Goal: Task Accomplishment & Management: Complete application form

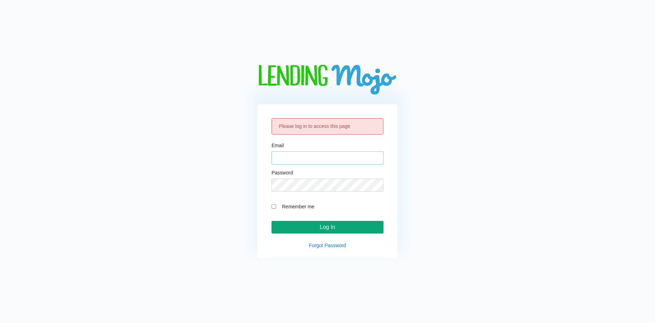
type input "[EMAIL_ADDRESS][DOMAIN_NAME]"
click at [301, 223] on input "Log In" at bounding box center [328, 227] width 112 height 13
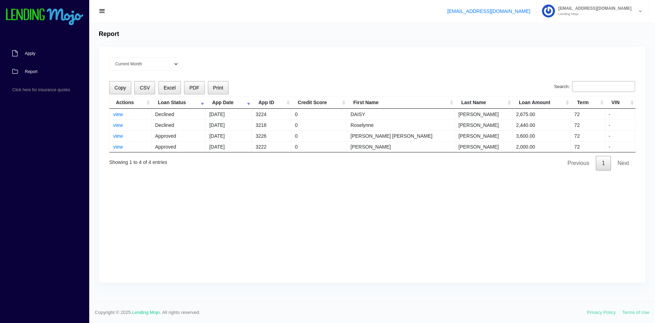
click at [30, 55] on span "Apply" at bounding box center [30, 53] width 11 height 4
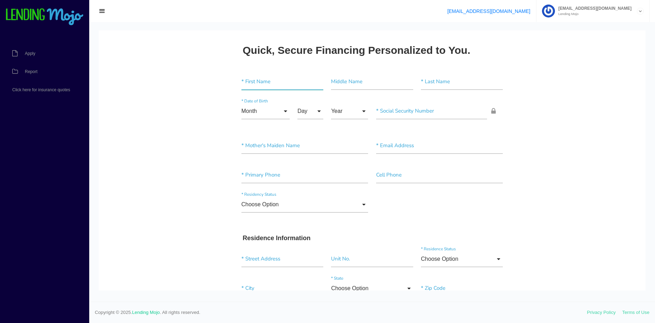
click at [254, 81] on input"] "text" at bounding box center [283, 82] width 82 height 16
paste input"] "[PERSON_NAME]"
type input"] "[PERSON_NAME]"
drag, startPoint x: 442, startPoint y: 83, endPoint x: 380, endPoint y: 86, distance: 62.4
click at [441, 83] on input"] "text" at bounding box center [462, 82] width 82 height 16
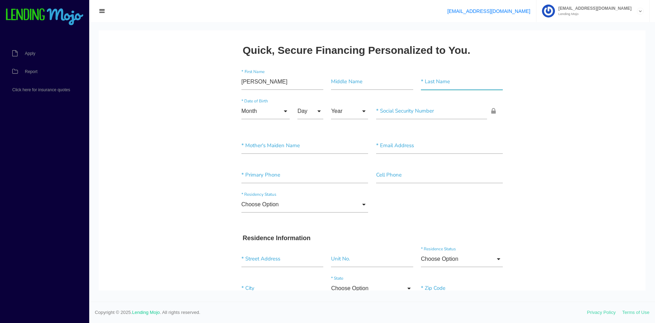
paste input"] "[PERSON_NAME]"
type input"] "[PERSON_NAME]"
click at [260, 112] on input "Month" at bounding box center [266, 111] width 48 height 16
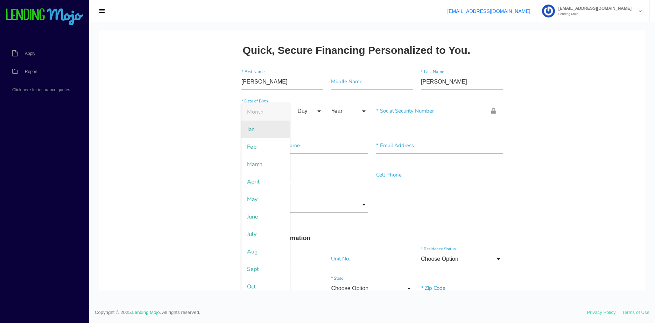
click at [258, 134] on span "Jan" at bounding box center [266, 130] width 48 height 18
type input "Jan"
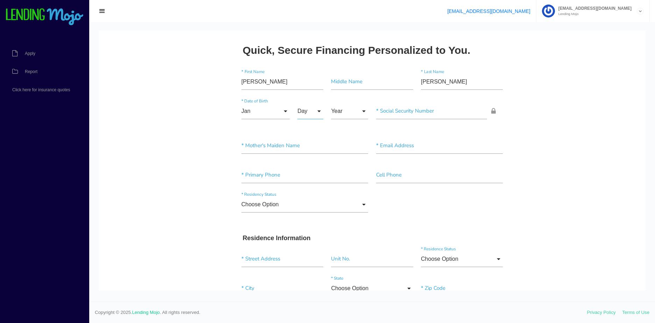
click at [311, 116] on input "Day" at bounding box center [311, 111] width 26 height 16
click at [312, 133] on span "1" at bounding box center [315, 130] width 35 height 18
type input "1"
click at [347, 114] on input "Year" at bounding box center [349, 111] width 37 height 16
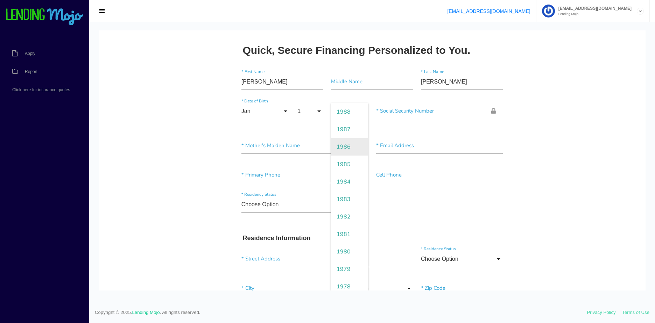
click at [343, 148] on span "1986" at bounding box center [349, 147] width 37 height 18
type input "1986"
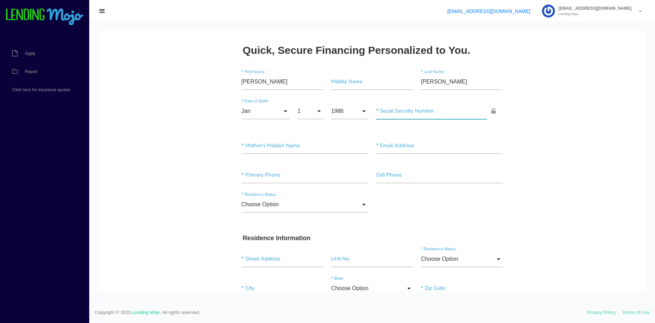
click at [447, 112] on input"] "text" at bounding box center [431, 111] width 111 height 16
paste input"] "134-08-7827"
type input"] "134-08-7827"
click at [299, 161] on div "* Mother's Maiden Name * Email Address" at bounding box center [373, 147] width 270 height 29
click at [294, 149] on input"] "text" at bounding box center [305, 146] width 127 height 16
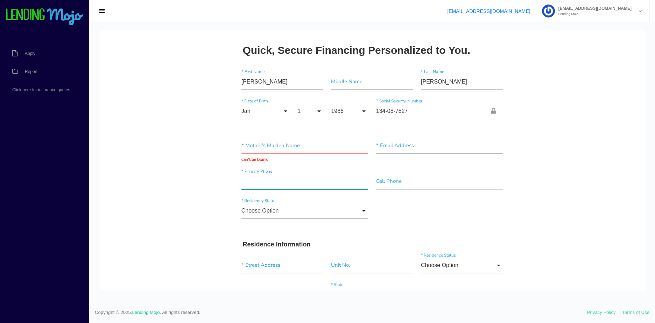
click at [283, 188] on input"] "text" at bounding box center [305, 182] width 127 height 16
click at [280, 148] on input "text" at bounding box center [305, 146] width 127 height 16
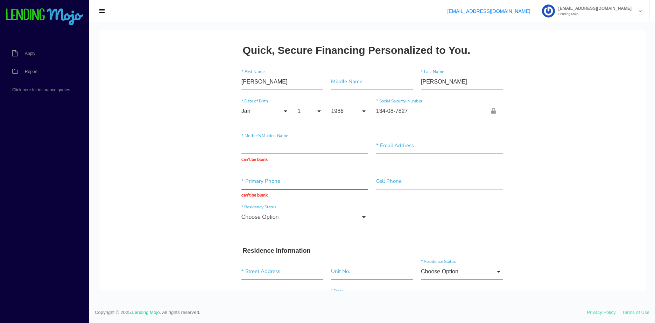
paste input "[PERSON_NAME]"
type input "[PERSON_NAME]"
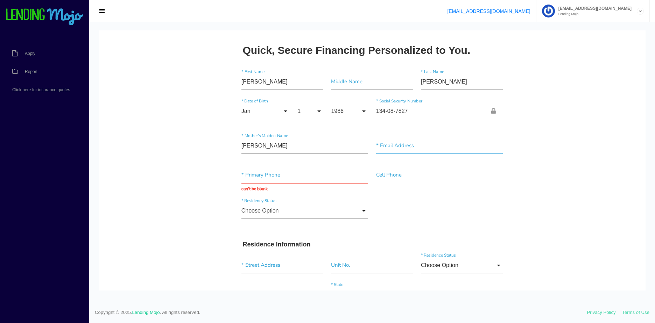
click at [393, 144] on input"] "text" at bounding box center [439, 146] width 127 height 16
paste input"] "javierbautista.t@hotmail.com"
type input"] "javierbautista.t@hotmail.com"
drag, startPoint x: 264, startPoint y: 175, endPoint x: 259, endPoint y: 175, distance: 5.3
click at [264, 175] on input "text" at bounding box center [305, 175] width 127 height 16
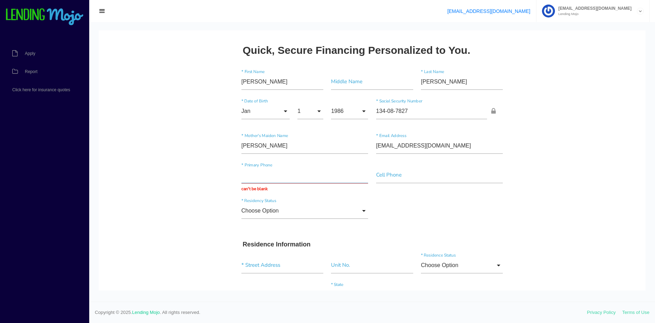
paste input "(786) 850-0086"
type input "(786) 850-0086"
click at [403, 180] on input"] "text" at bounding box center [439, 175] width 127 height 16
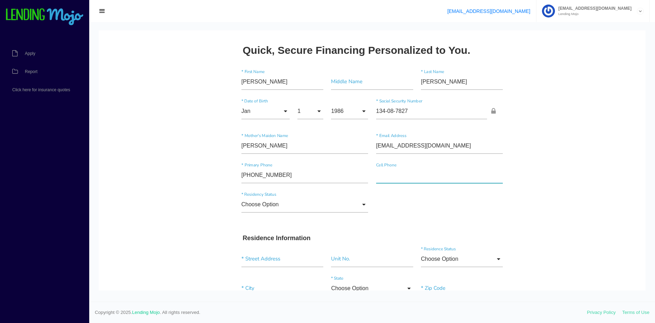
paste input"] "(786) 850-0086"
type input"] "(786) 850-0086"
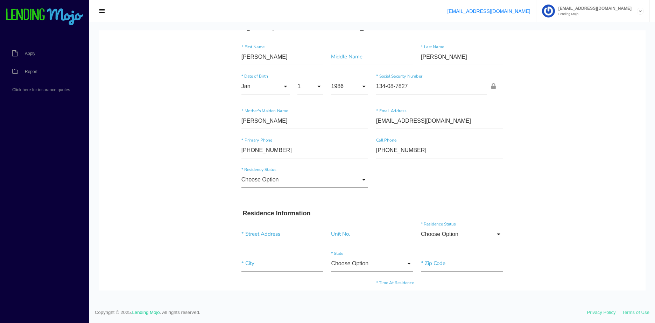
scroll to position [35, 0]
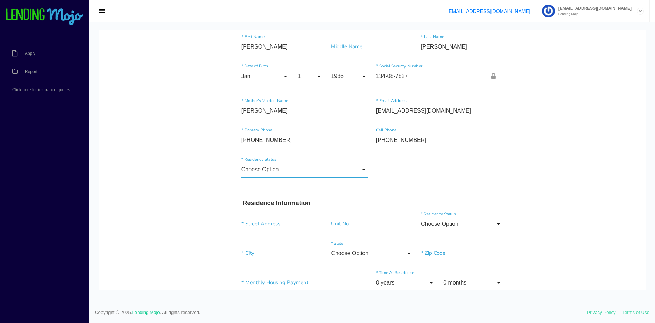
click at [285, 168] on input "Choose Option" at bounding box center [305, 170] width 127 height 16
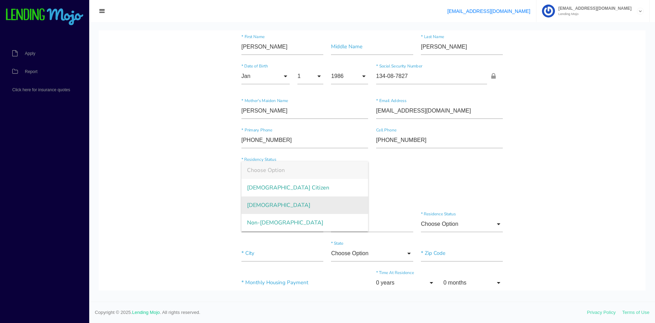
click at [278, 209] on span "Permanent Resident" at bounding box center [305, 206] width 127 height 18
type input "Permanent Resident"
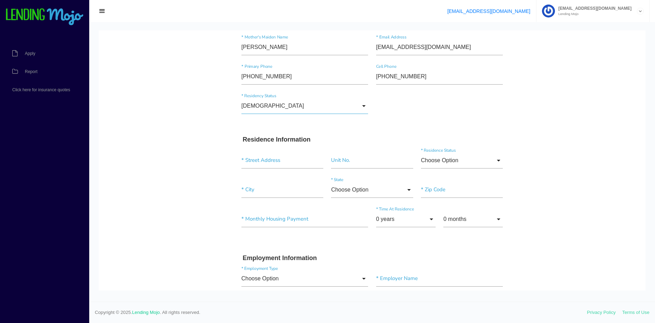
scroll to position [105, 0]
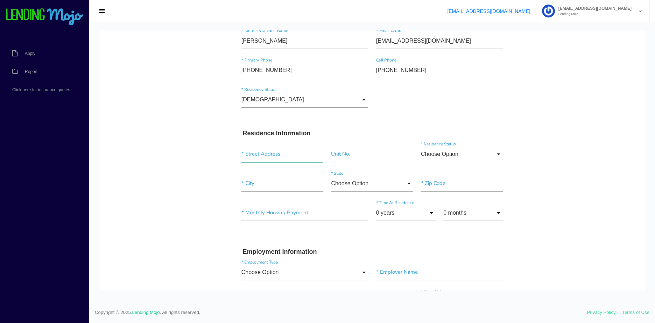
click at [270, 153] on input "text" at bounding box center [283, 154] width 82 height 16
paste input "1314 43RD ST"
type input "1314 West 43rd Street, Los Angeles, CA, USA"
drag, startPoint x: 274, startPoint y: 186, endPoint x: 321, endPoint y: 189, distance: 47.0
paste input"] "NORTH BERGEN"
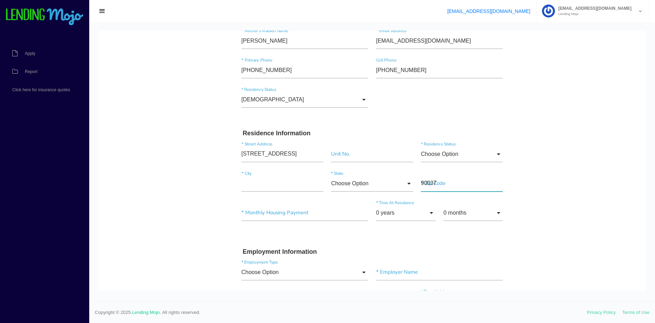
type input"] "90037NORTH BERGEN"
type input "1314 W 43rd St"
type input"] "Los Angeles"
type input"] "90037NORTH BERGEN"
click at [357, 182] on input "California" at bounding box center [372, 184] width 82 height 16
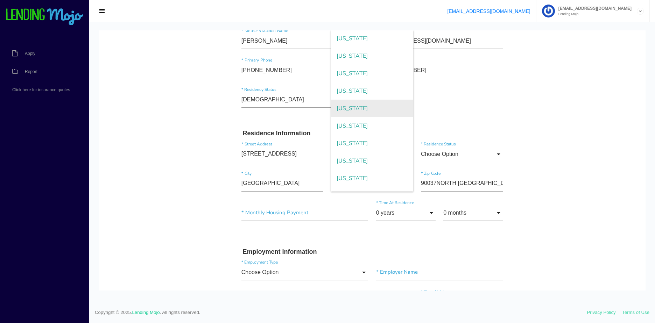
scroll to position [490, 0]
click at [358, 105] on span "New Jersey" at bounding box center [372, 109] width 82 height 18
type input "New Jersey"
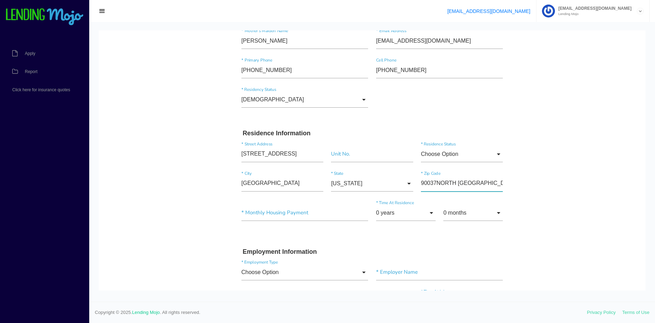
drag, startPoint x: 487, startPoint y: 182, endPoint x: 388, endPoint y: 180, distance: 99.1
click at [388, 180] on div "Los Angeles * City New Jersey Choose Option Alaska Alabama Arkansas Arizona Cal…" at bounding box center [373, 184] width 270 height 29
paste input"] "07047"
type input"] "07047"
drag, startPoint x: 290, startPoint y: 187, endPoint x: 271, endPoint y: 190, distance: 19.4
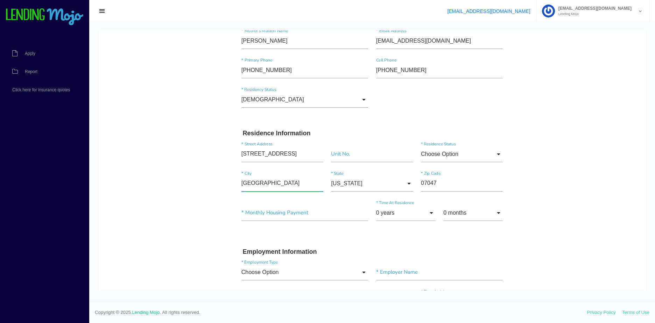
click at [271, 189] on input"] "Los Angeles" at bounding box center [283, 184] width 82 height 16
drag, startPoint x: 283, startPoint y: 179, endPoint x: 211, endPoint y: 186, distance: 71.7
click at [216, 185] on body "Quick, Secure Financing Personalized to You. ELADIO * First Name Middle Name BA…" at bounding box center [372, 313] width 547 height 777
paste input"] "NORTH BERGEN"
type input"] "NORTH BERGEN"
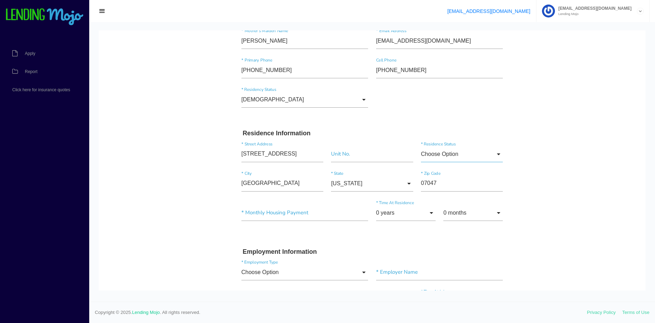
click at [442, 158] on input "Choose Option" at bounding box center [462, 154] width 82 height 16
click at [444, 205] on span "Rent" at bounding box center [462, 208] width 82 height 18
type input "Rent"
click at [510, 140] on body "Quick, Secure Financing Personalized to You. ELADIO * First Name Middle Name BA…" at bounding box center [372, 313] width 547 height 777
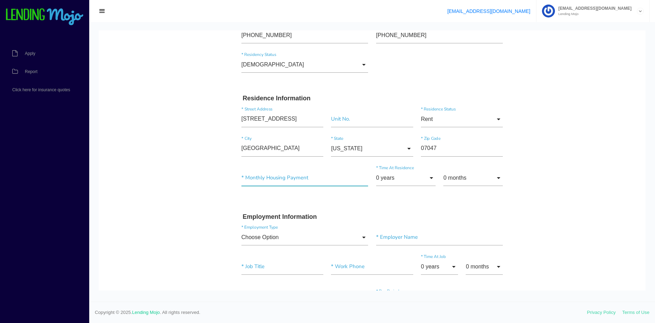
click at [287, 179] on input"] "text" at bounding box center [305, 178] width 127 height 16
type input"] "$330.00"
click at [389, 176] on input "0 years" at bounding box center [406, 178] width 60 height 16
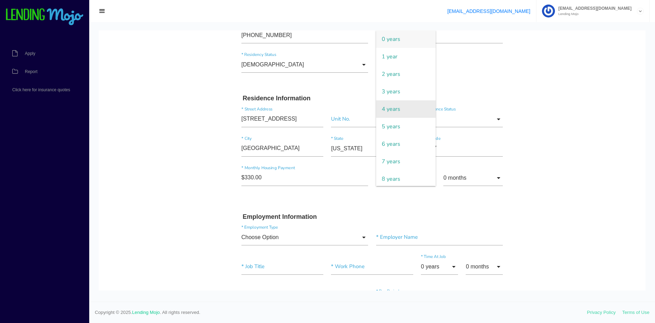
click at [397, 107] on span "4 years" at bounding box center [406, 109] width 60 height 18
type input "4 years"
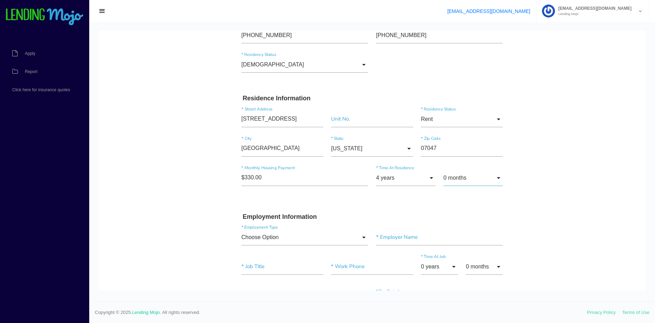
click at [474, 176] on input "0 months" at bounding box center [473, 178] width 60 height 16
click at [466, 56] on span "1 month" at bounding box center [473, 57] width 60 height 18
type input "1 month"
click at [550, 200] on body "Quick, Secure Financing Personalized to You. ELADIO * First Name Middle Name BA…" at bounding box center [372, 278] width 547 height 777
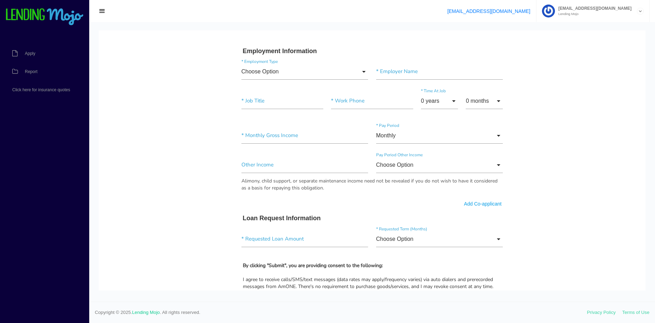
scroll to position [315, 0]
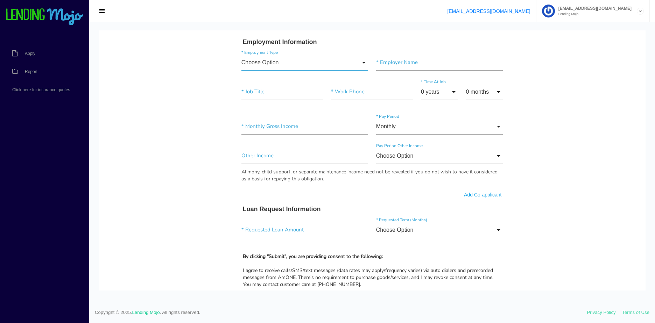
click at [310, 60] on input "Choose Option" at bounding box center [305, 63] width 127 height 16
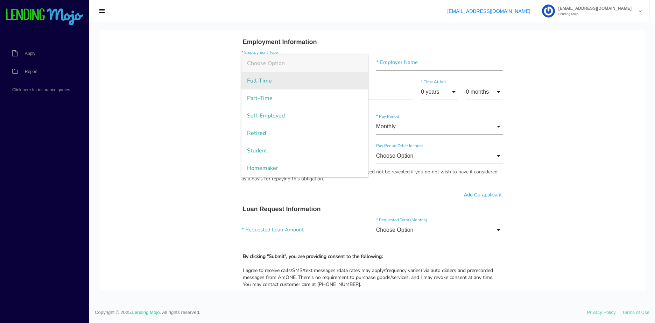
click at [281, 85] on span "Full-Time" at bounding box center [305, 81] width 127 height 18
type input "Full-Time"
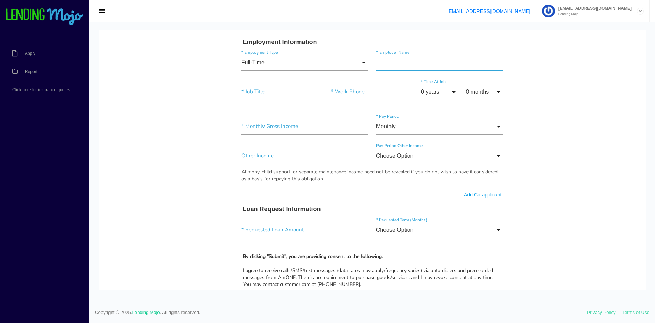
click at [398, 63] on input"] "text" at bounding box center [439, 63] width 127 height 16
paste input"] "Makro Digitial"
type input"] "Makro Digitial"
click at [268, 94] on input"] "text" at bounding box center [283, 92] width 82 height 16
paste input"] "Manager"
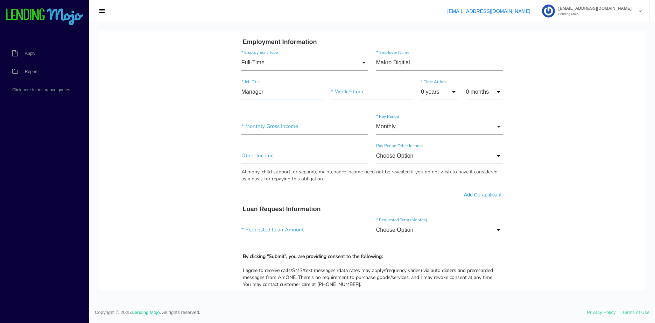
type input"] "Manager"
drag, startPoint x: 274, startPoint y: 128, endPoint x: 288, endPoint y: 128, distance: 13.7
click at [275, 128] on input"] "text" at bounding box center [305, 127] width 127 height 16
paste input"] "$786,850.00"
type input"] "$786,850.00"
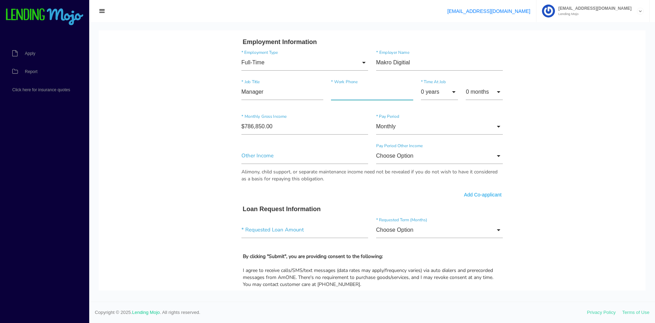
drag, startPoint x: 352, startPoint y: 90, endPoint x: 350, endPoint y: 96, distance: 6.3
click at [352, 90] on input"] "text" at bounding box center [372, 92] width 82 height 16
paste input"] "(786) 850-0086"
type input"] "(786) 850-0086"
drag, startPoint x: 148, startPoint y: 134, endPoint x: 113, endPoint y: 138, distance: 35.3
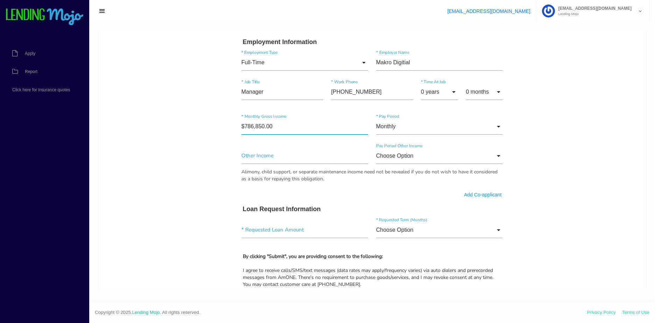
click at [119, 140] on body "Quick, Secure Financing Personalized to You. ELADIO * First Name Middle Name BA…" at bounding box center [372, 103] width 547 height 777
type input"] "$4,000.00"
click at [436, 95] on input "0 years" at bounding box center [439, 92] width 37 height 16
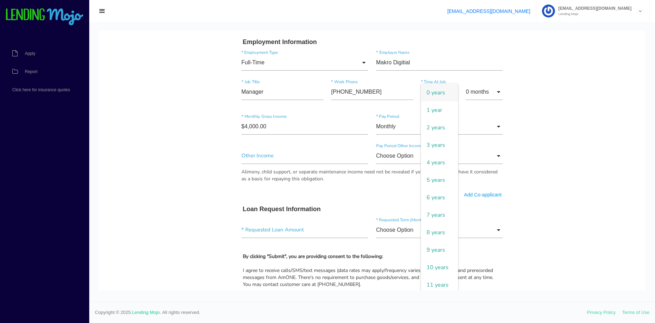
click at [601, 84] on body "Quick, Secure Financing Personalized to You. ELADIO * First Name Middle Name BA…" at bounding box center [372, 103] width 547 height 777
click at [436, 95] on input "0 years" at bounding box center [439, 92] width 37 height 16
click at [434, 163] on span "4 years" at bounding box center [439, 163] width 37 height 18
type input "4 years"
click at [609, 81] on body "Quick, Secure Financing Personalized to You. ELADIO * First Name Middle Name BA…" at bounding box center [372, 103] width 547 height 777
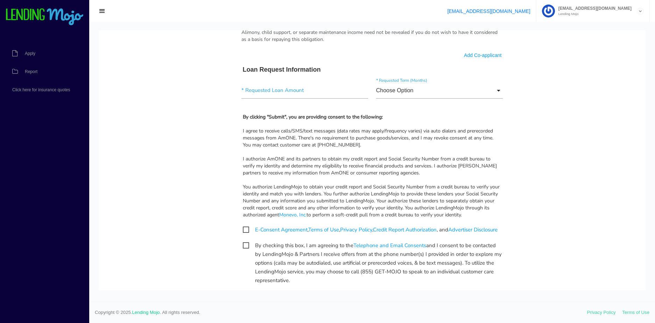
scroll to position [455, 0]
drag, startPoint x: 268, startPoint y: 92, endPoint x: 152, endPoint y: 163, distance: 136.1
click at [268, 92] on input"] "text" at bounding box center [305, 90] width 127 height 16
type input"] "$2,500.00"
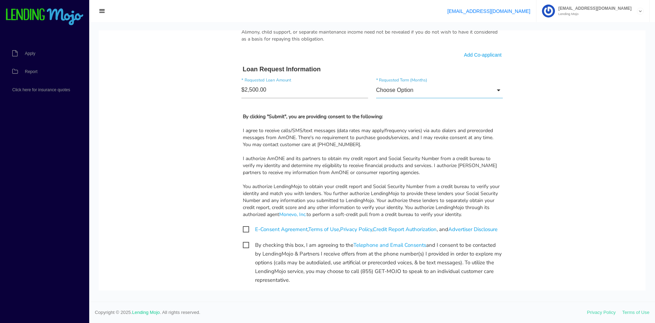
click at [446, 89] on input "Choose Option" at bounding box center [439, 90] width 127 height 16
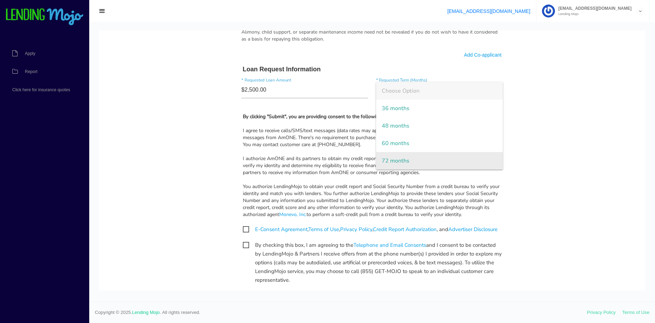
click at [419, 161] on span "72 months" at bounding box center [439, 161] width 127 height 18
type input "72 months"
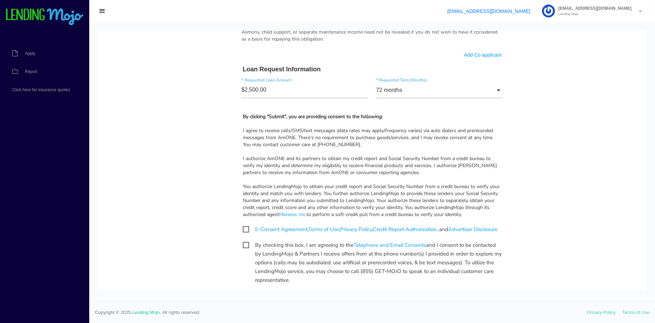
drag, startPoint x: 245, startPoint y: 228, endPoint x: 243, endPoint y: 249, distance: 21.1
click at [243, 250] on span "By checking this box, I am agreeing to the Telephone and Email Consents and I c…" at bounding box center [372, 245] width 259 height 9
checkbox input "true"
click at [243, 227] on span "E-Consent Agreement , Terms of Use , Privacy Policy , Credit Report Authorizati…" at bounding box center [370, 229] width 255 height 9
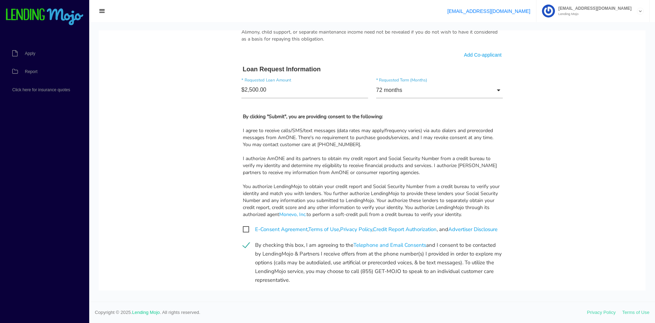
checkbox input "true"
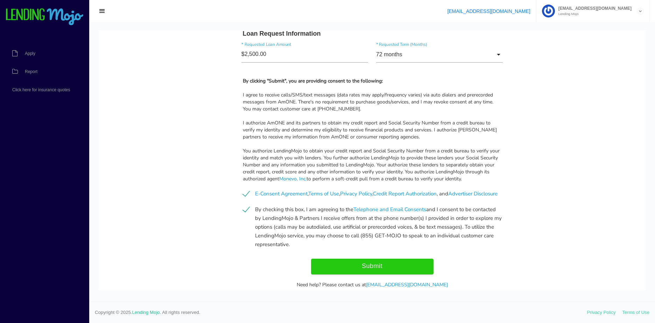
scroll to position [525, 0]
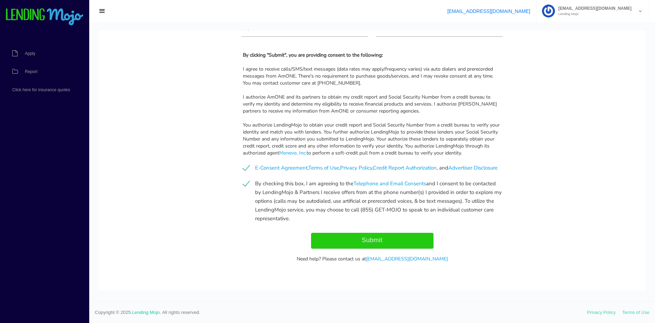
click at [407, 235] on input "Submit" at bounding box center [372, 241] width 123 height 16
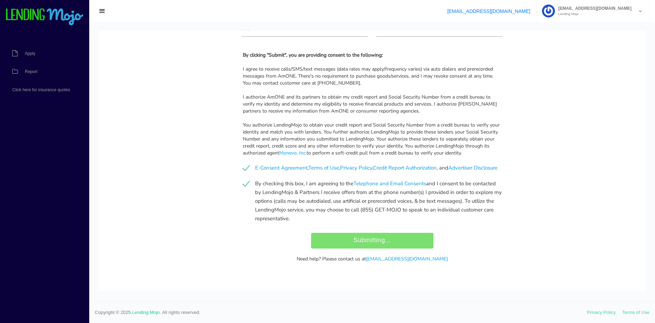
type input "Submit"
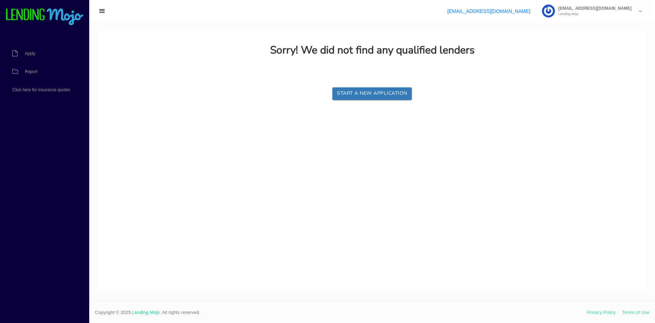
scroll to position [0, 0]
click at [28, 59] on link "Apply" at bounding box center [41, 53] width 82 height 18
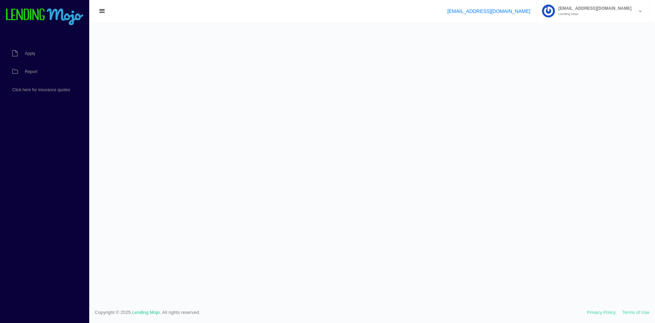
click at [29, 70] on span "Report" at bounding box center [31, 72] width 13 height 4
